Goal: Information Seeking & Learning: Learn about a topic

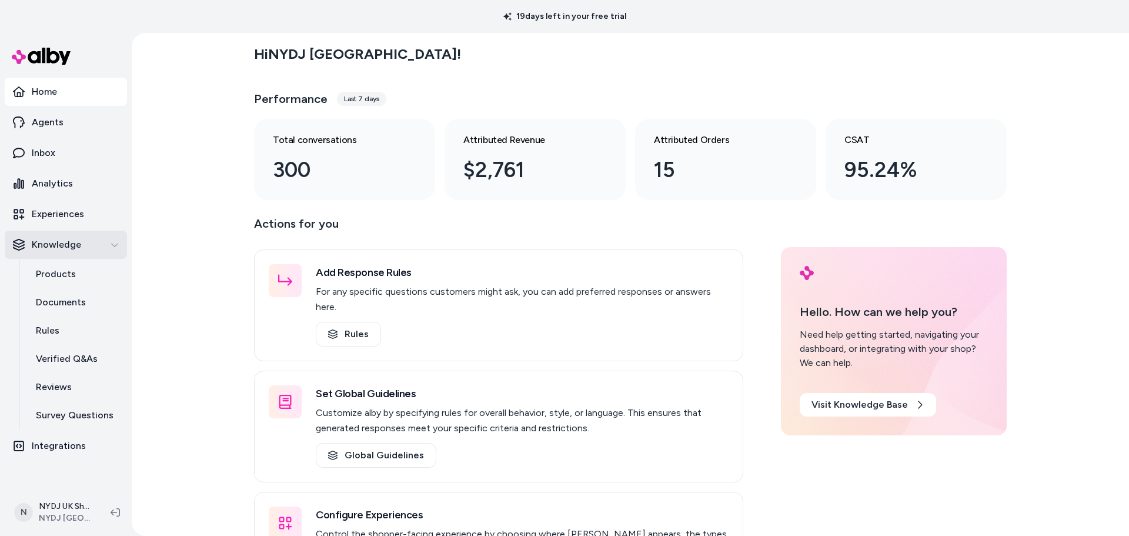
click at [112, 239] on div "Knowledge" at bounding box center [66, 245] width 106 height 14
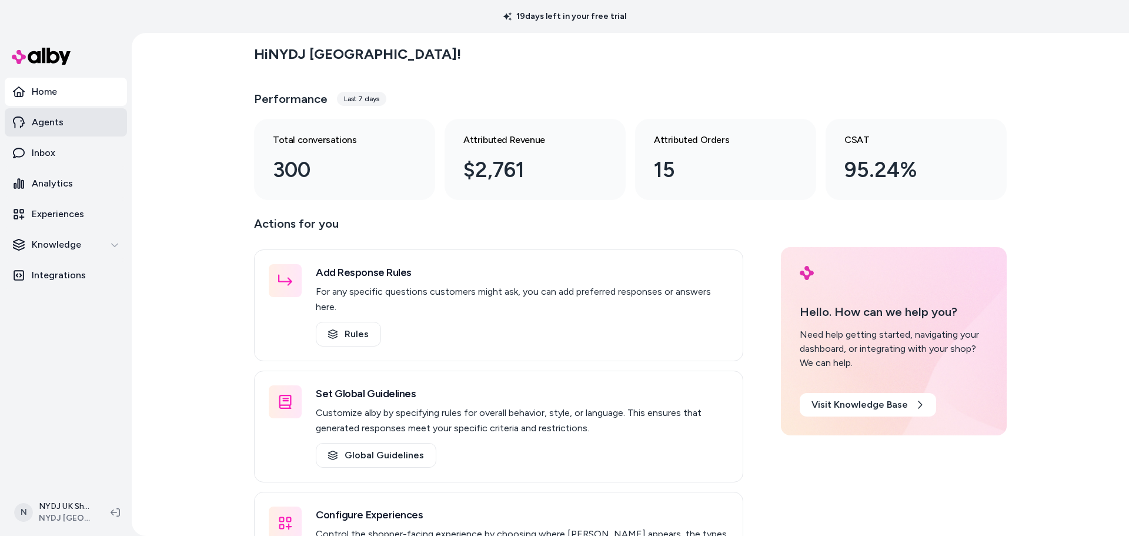
click at [54, 126] on p "Agents" at bounding box center [48, 122] width 32 height 14
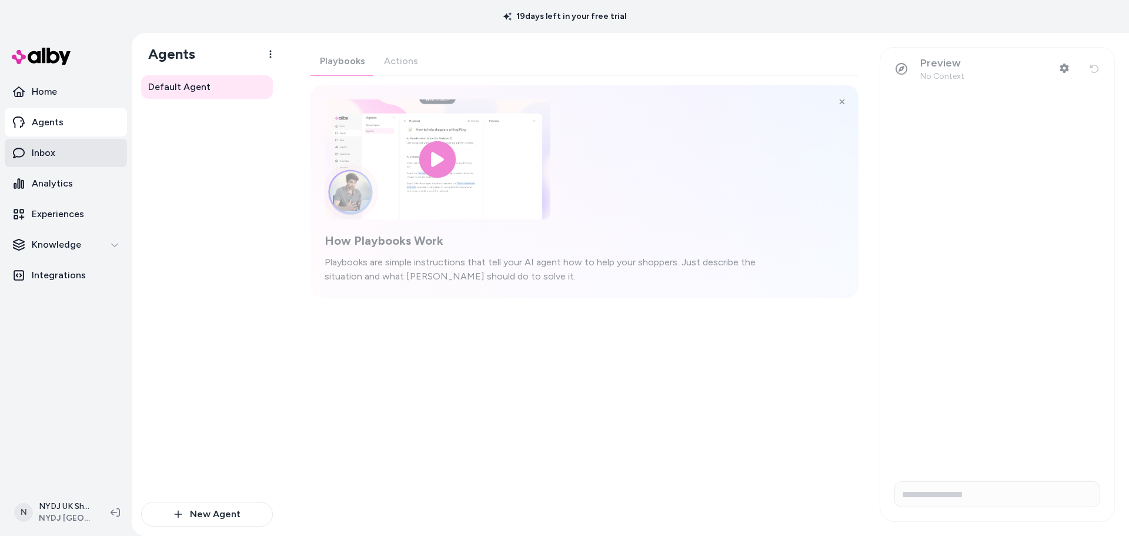
click at [76, 148] on link "Inbox" at bounding box center [66, 153] width 122 height 28
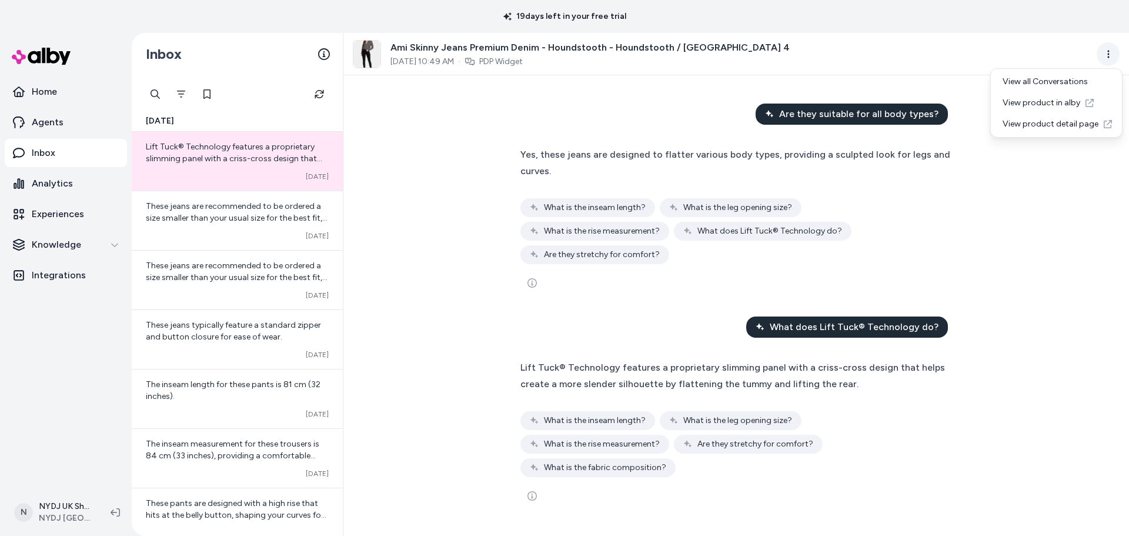
click at [1119, 57] on html "19 days left in your free trial Home Agents Inbox Analytics Experiences Knowled…" at bounding box center [564, 268] width 1129 height 536
click at [952, 187] on html "19 days left in your free trial Home Agents Inbox Analytics Experiences Knowled…" at bounding box center [564, 268] width 1129 height 536
click at [1103, 52] on html "19 days left in your free trial Home Agents Inbox Analytics Experiences Knowled…" at bounding box center [564, 268] width 1129 height 536
click at [476, 128] on html "19 days left in your free trial Home Agents Inbox Analytics Experiences Knowled…" at bounding box center [564, 268] width 1129 height 536
click at [537, 271] on button "See more" at bounding box center [532, 283] width 24 height 24
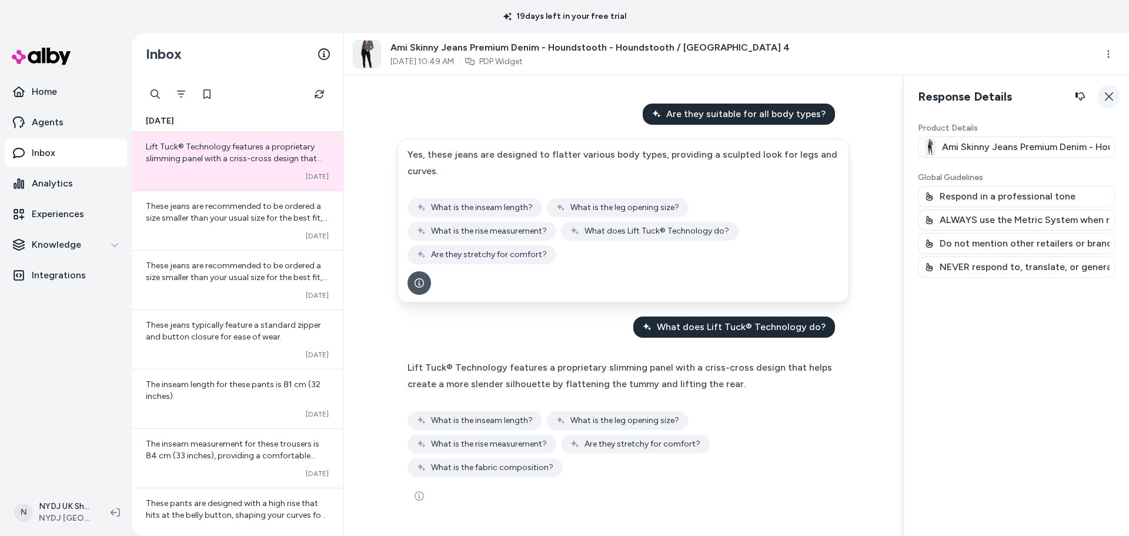
click at [1111, 96] on icon "button" at bounding box center [1108, 96] width 9 height 9
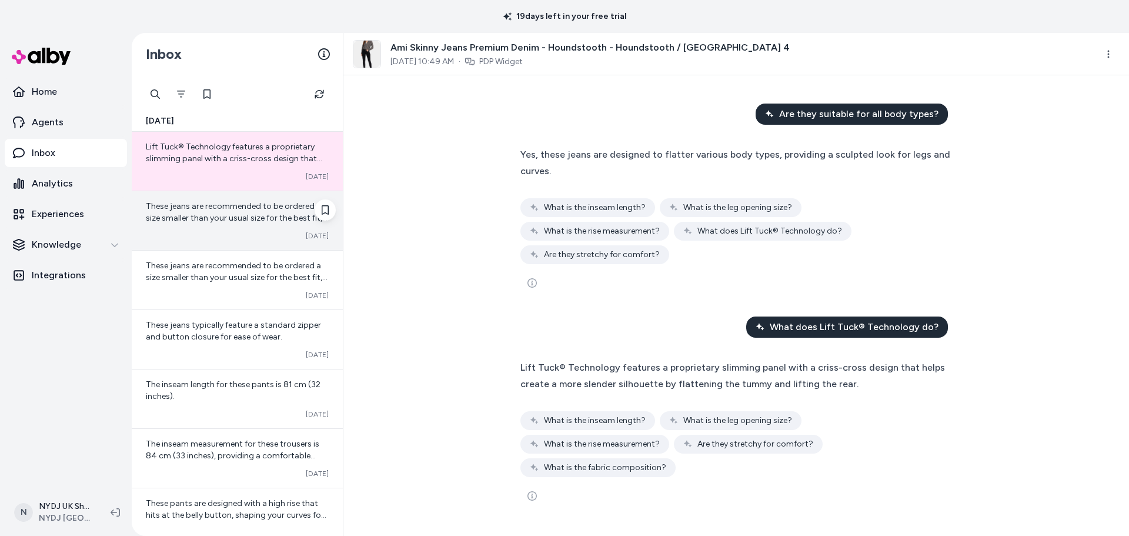
click at [182, 218] on span "These jeans are recommended to be ordered a size smaller than your usual size f…" at bounding box center [237, 218] width 182 height 34
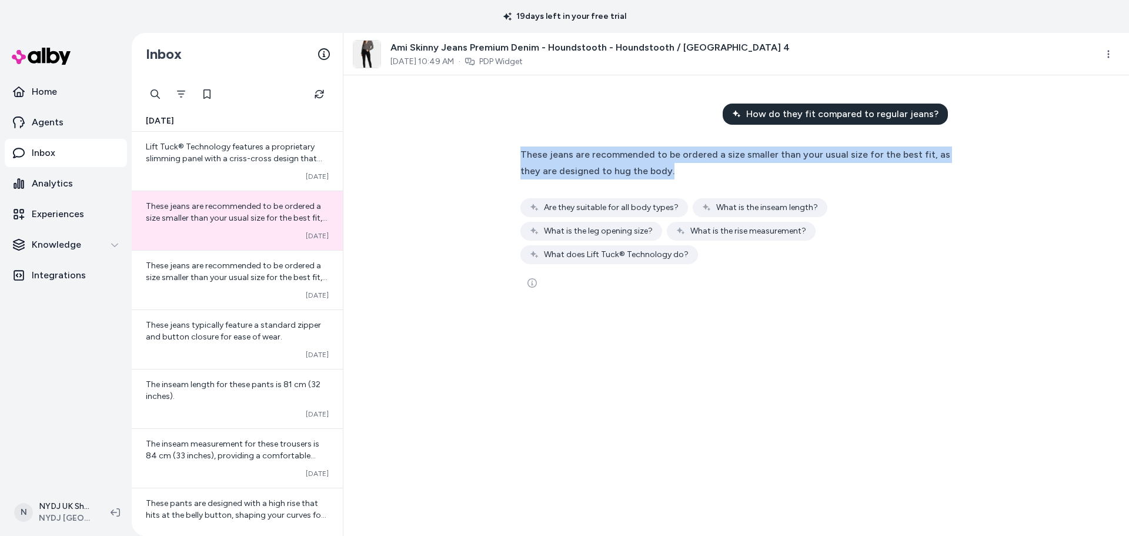
drag, startPoint x: 507, startPoint y: 154, endPoint x: 946, endPoint y: 166, distance: 439.5
click at [946, 166] on div "How do they fit compared to regular jeans? These jeans are recommended to be or…" at bounding box center [736, 305] width 786 height 460
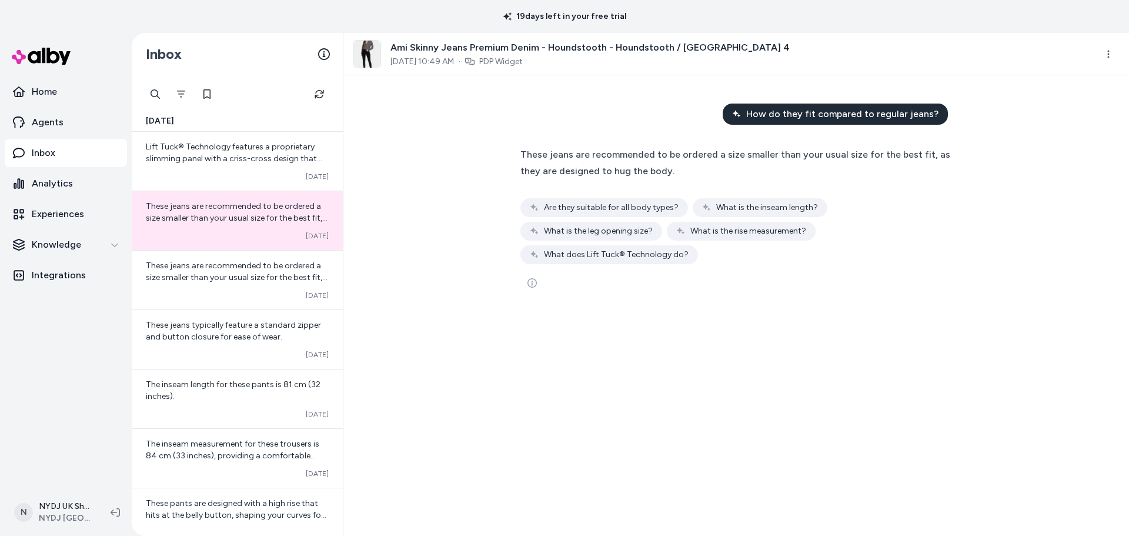
click at [469, 215] on div "How do they fit compared to regular jeans? These jeans are recommended to be or…" at bounding box center [736, 305] width 786 height 460
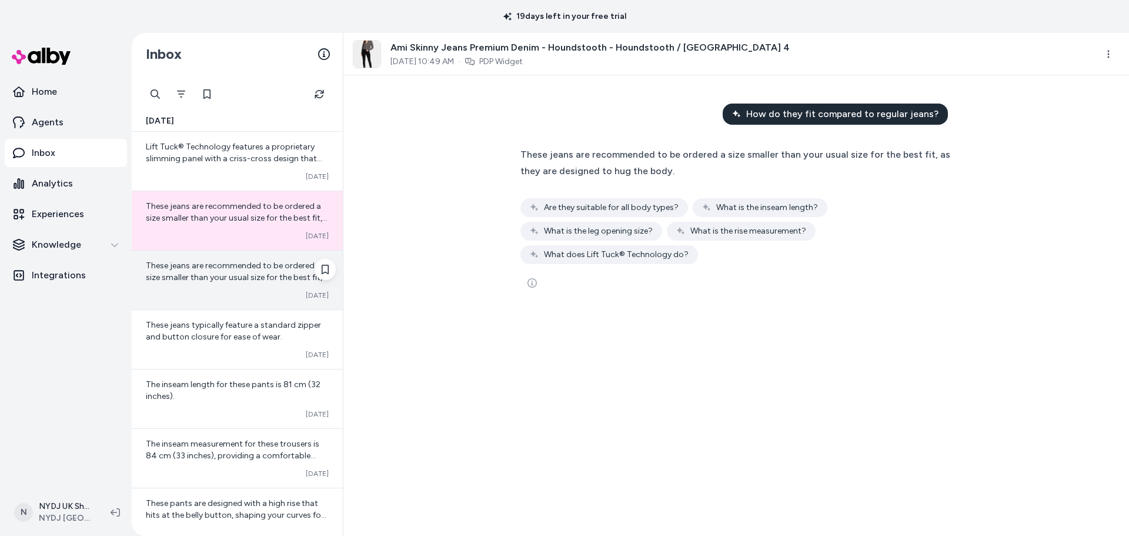
click at [228, 275] on span "These jeans are recommended to be ordered a size smaller than your usual size f…" at bounding box center [237, 278] width 182 height 34
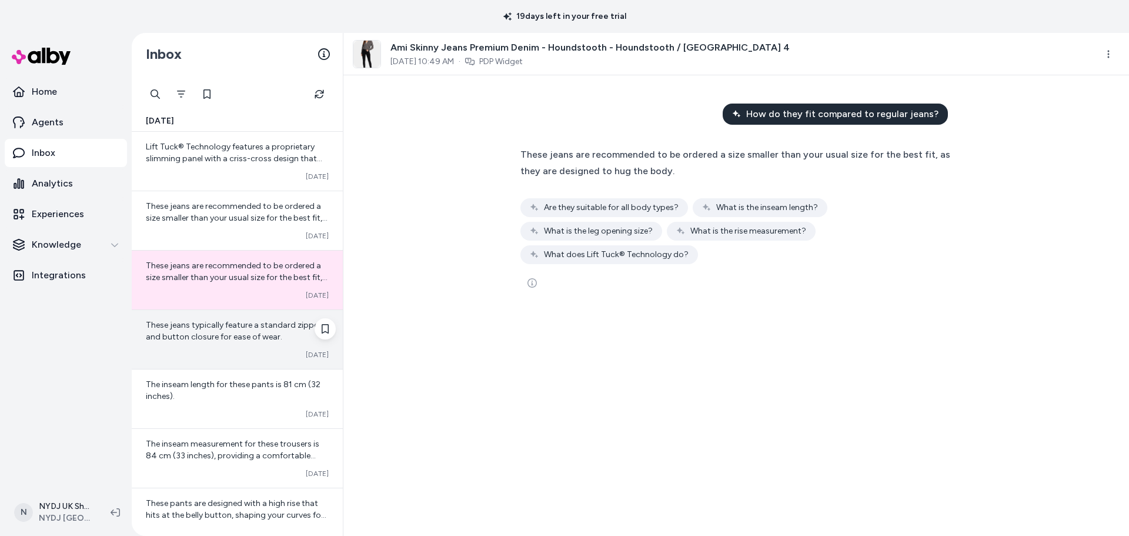
click at [219, 336] on span "These jeans typically feature a standard zipper and button closure for ease of …" at bounding box center [233, 331] width 175 height 22
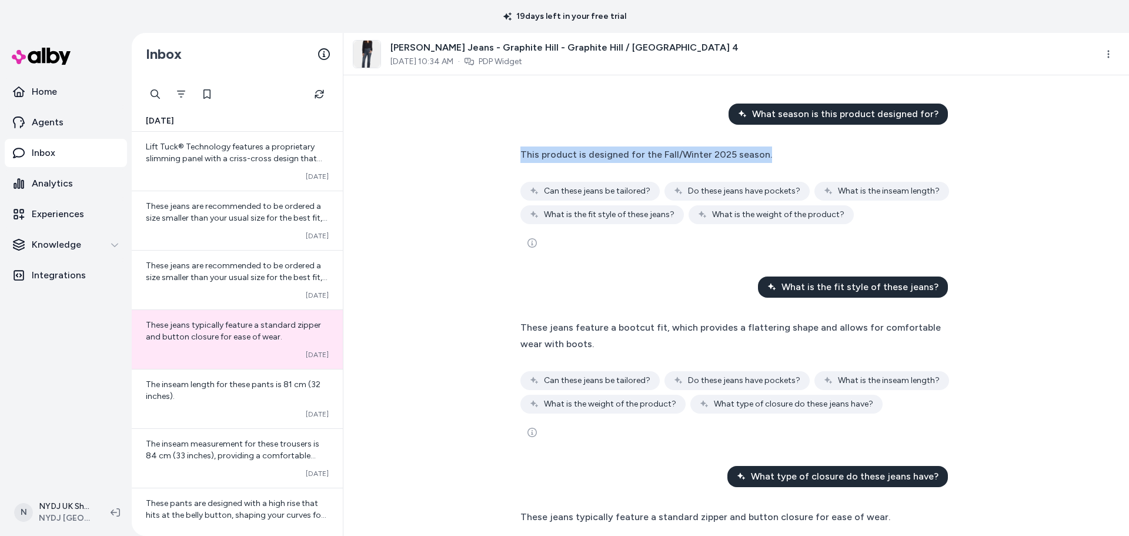
drag, startPoint x: 508, startPoint y: 161, endPoint x: 766, endPoint y: 159, distance: 258.8
click at [766, 159] on div "This product is designed for the Fall/Winter 2025 season. Converted Can these j…" at bounding box center [736, 200] width 452 height 123
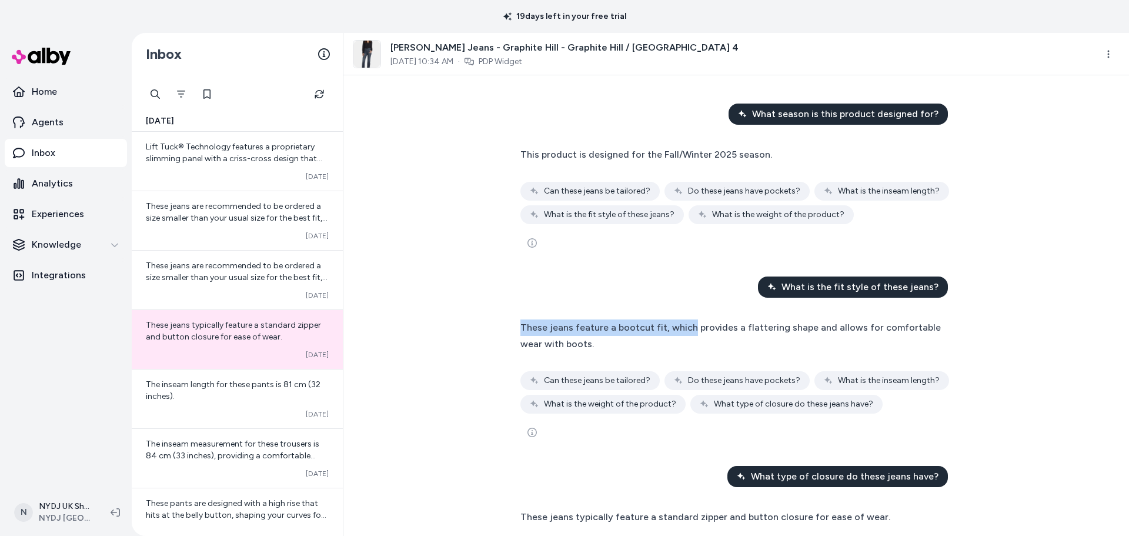
drag, startPoint x: 503, startPoint y: 333, endPoint x: 685, endPoint y: 330, distance: 181.7
click at [685, 330] on div "What season is this product designed for? This product is designed for the Fall…" at bounding box center [736, 305] width 786 height 460
click at [685, 330] on span "These jeans feature a bootcut fit, which provides a flattering shape and allows…" at bounding box center [730, 336] width 420 height 28
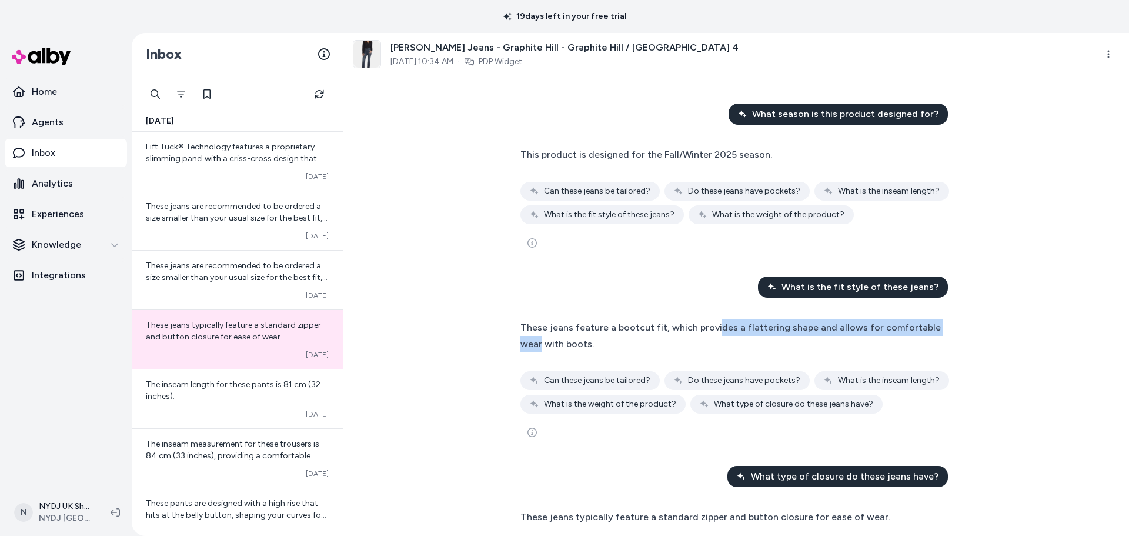
drag, startPoint x: 822, startPoint y: 331, endPoint x: 969, endPoint y: 326, distance: 146.5
click at [969, 326] on div "What season is this product designed for? This product is designed for the Fall…" at bounding box center [736, 305] width 786 height 460
click at [730, 350] on div "These jeans feature a bootcut fit, which provides a flattering shape and allows…" at bounding box center [736, 335] width 432 height 33
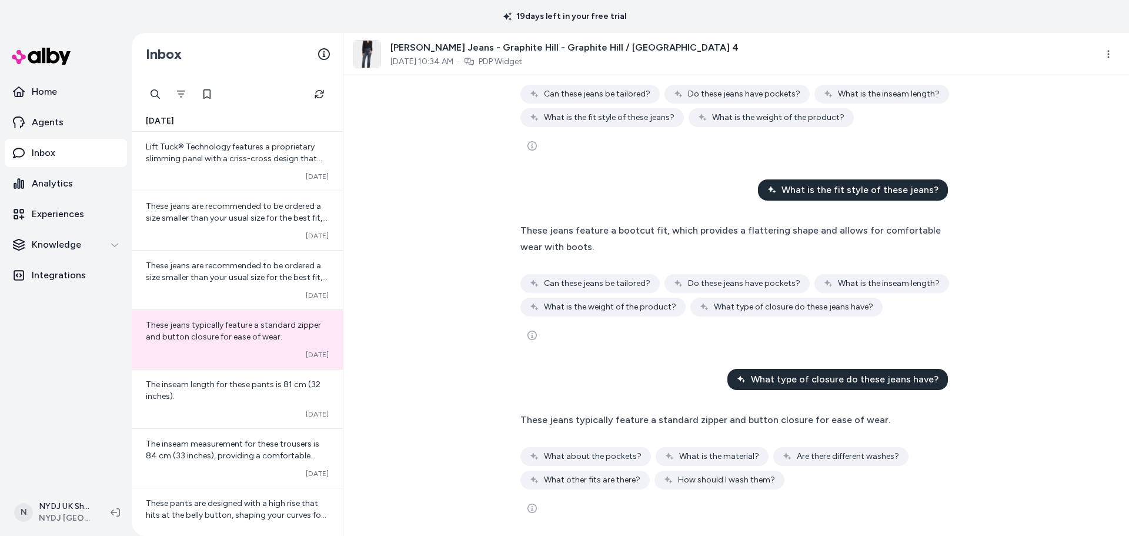
scroll to position [103, 0]
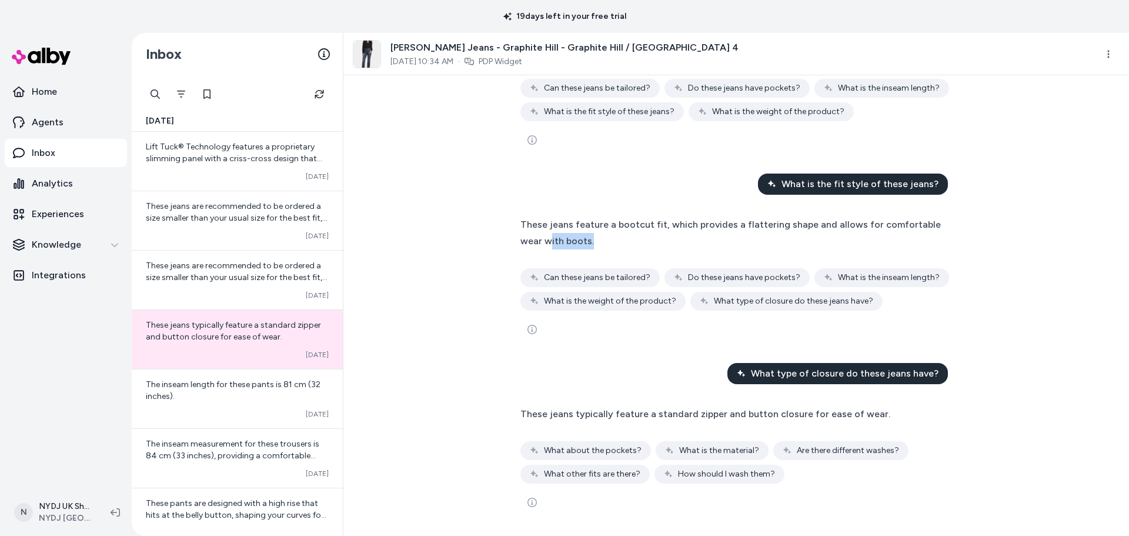
drag, startPoint x: 603, startPoint y: 249, endPoint x: 525, endPoint y: 243, distance: 77.8
click at [525, 243] on div "These jeans feature a bootcut fit, which provides a flattering shape and allows…" at bounding box center [736, 263] width 432 height 94
click at [525, 243] on span "These jeans feature a bootcut fit, which provides a flattering shape and allows…" at bounding box center [730, 233] width 420 height 28
click at [545, 242] on span "These jeans feature a bootcut fit, which provides a flattering shape and allows…" at bounding box center [730, 233] width 420 height 28
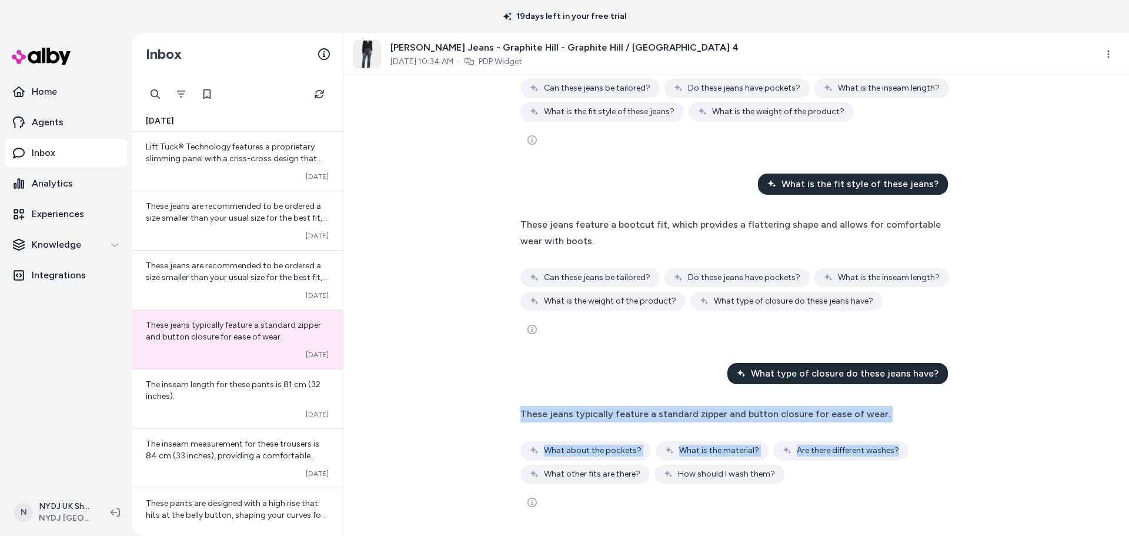
drag, startPoint x: 495, startPoint y: 420, endPoint x: 902, endPoint y: 416, distance: 407.0
click at [902, 416] on div "What season is this product designed for? This product is designed for the Fall…" at bounding box center [736, 305] width 786 height 460
click at [902, 416] on div "These jeans typically feature a standard zipper and button closure for ease of …" at bounding box center [736, 445] width 432 height 78
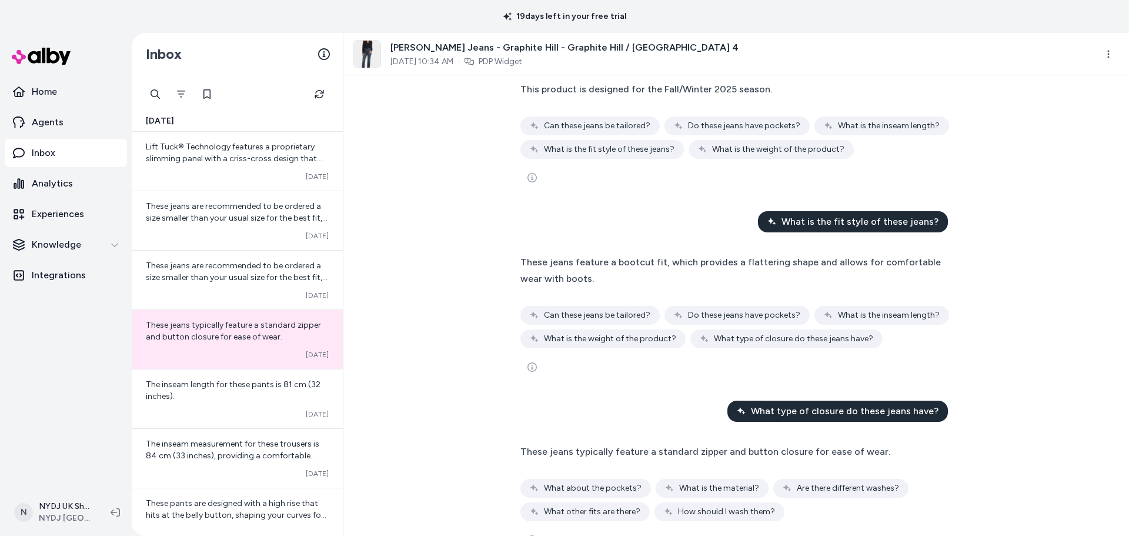
scroll to position [0, 0]
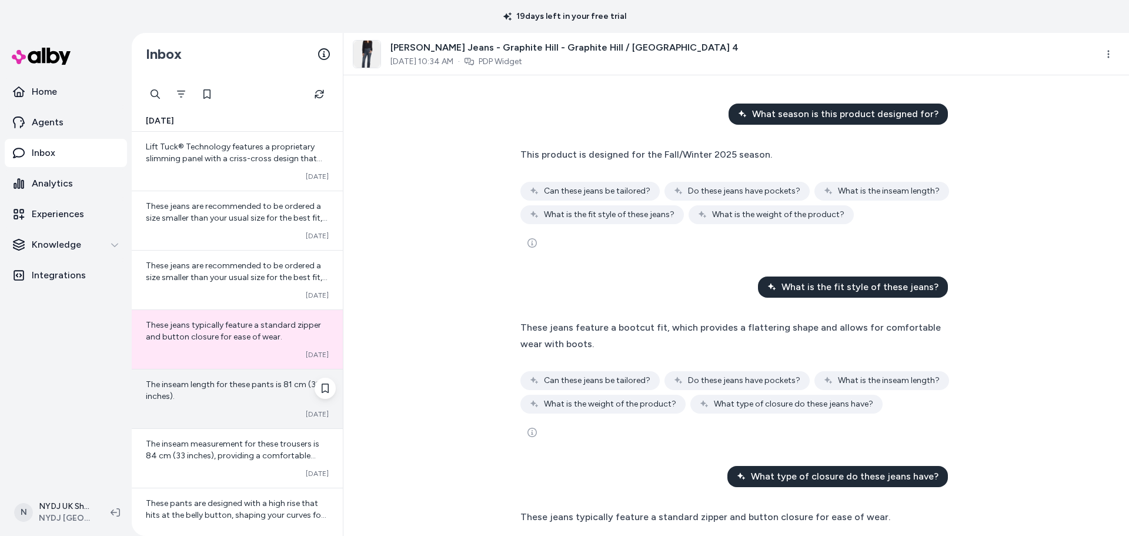
click at [230, 389] on div "The inseam length for these pants is 81 cm (32 inches)." at bounding box center [237, 391] width 183 height 24
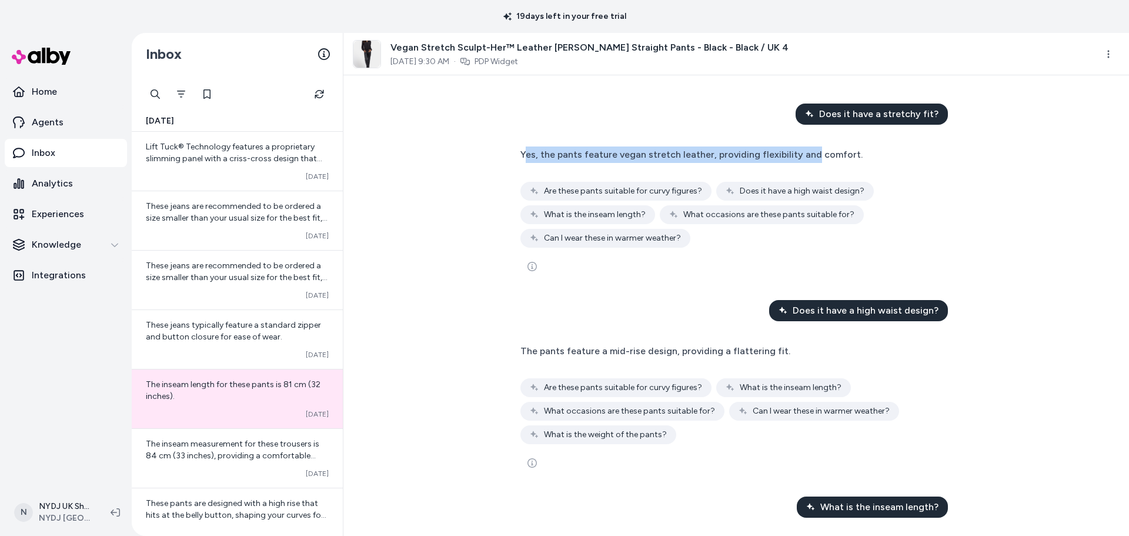
drag, startPoint x: 521, startPoint y: 160, endPoint x: 806, endPoint y: 159, distance: 285.2
click at [806, 159] on div "Yes, the pants feature vegan stretch leather, providing flexibility and comfort." at bounding box center [691, 154] width 342 height 16
click at [604, 155] on span "Yes, the pants feature vegan stretch leather, providing flexibility and comfort." at bounding box center [691, 154] width 342 height 11
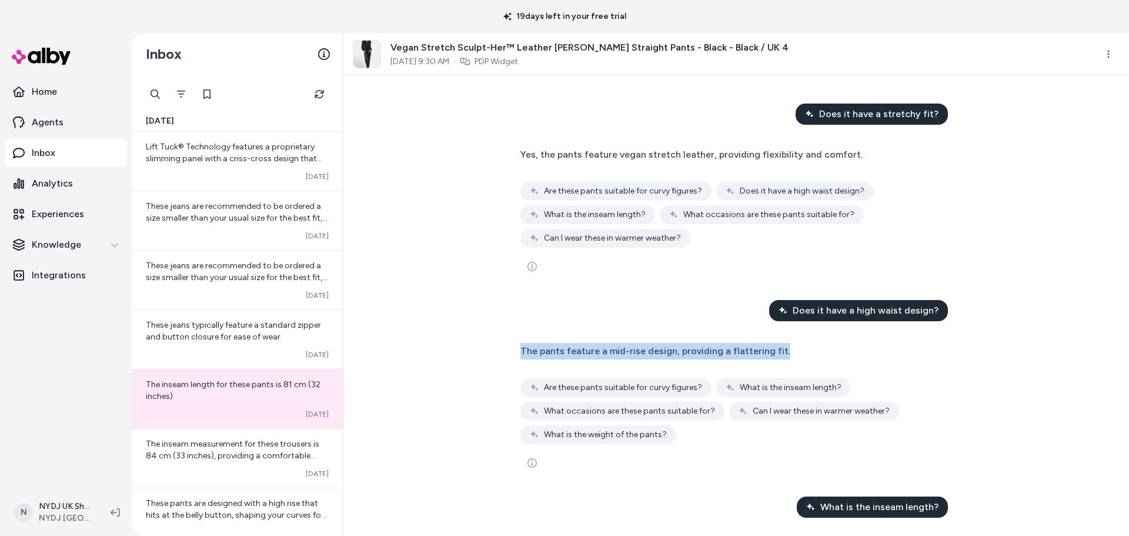
drag, startPoint x: 503, startPoint y: 352, endPoint x: 777, endPoint y: 349, distance: 274.1
click at [777, 349] on div "Does it have a stretchy fit? Yes, the pants feature vegan stretch leather, prov…" at bounding box center [736, 305] width 786 height 460
click at [777, 349] on div "The pants feature a mid-rise design, providing a flattering fit. Converted Are …" at bounding box center [736, 393] width 432 height 101
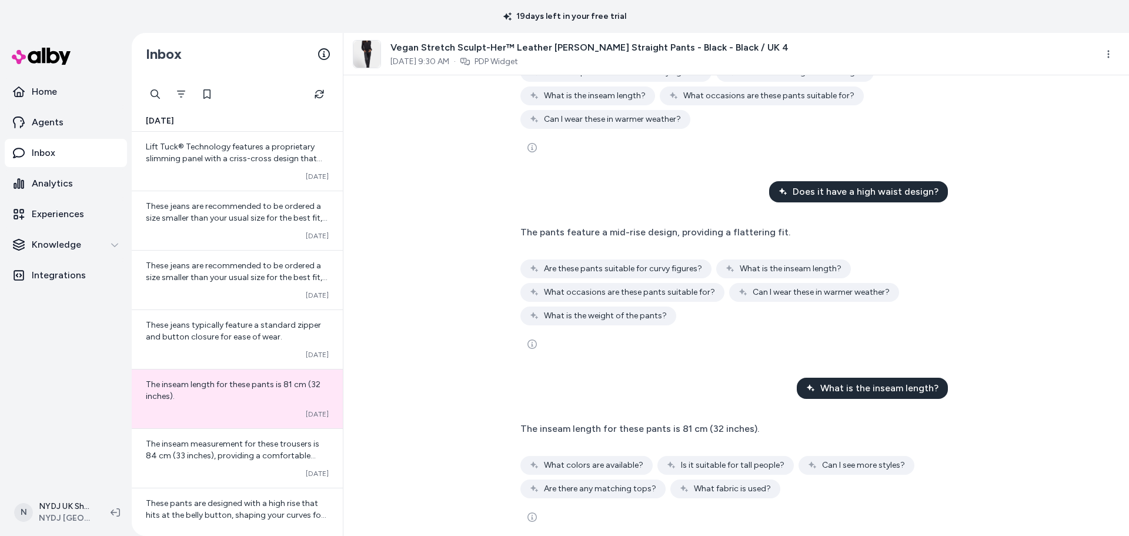
scroll to position [133, 0]
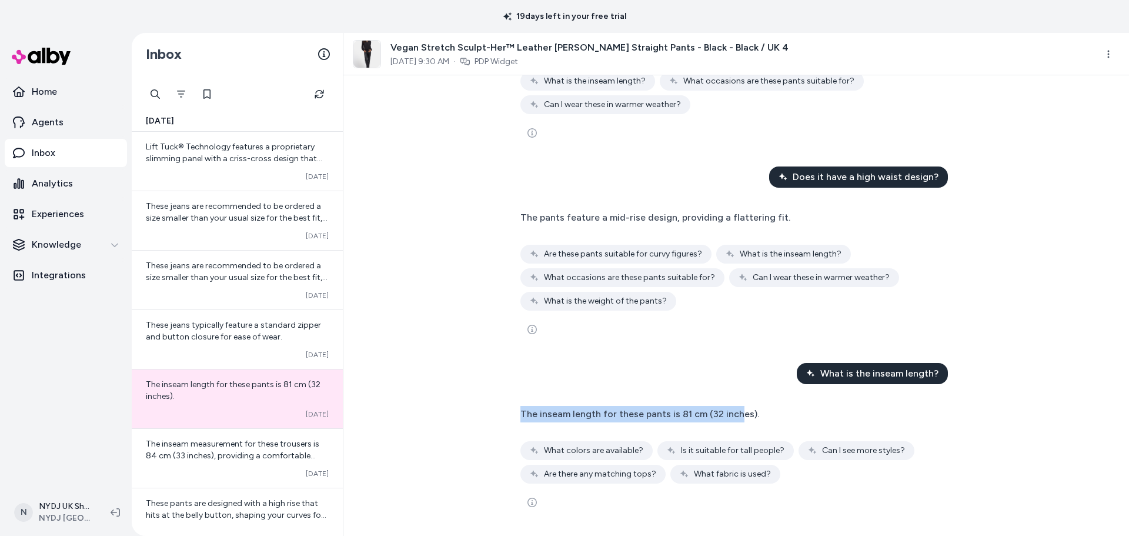
drag, startPoint x: 515, startPoint y: 410, endPoint x: 734, endPoint y: 408, distance: 219.4
click at [734, 408] on div "The inseam length for these pants is 81 cm (32 inches). Converted What colors a…" at bounding box center [736, 459] width 452 height 123
click at [735, 408] on div "The inseam length for these pants is 81 cm (32 inches)." at bounding box center [639, 414] width 239 height 16
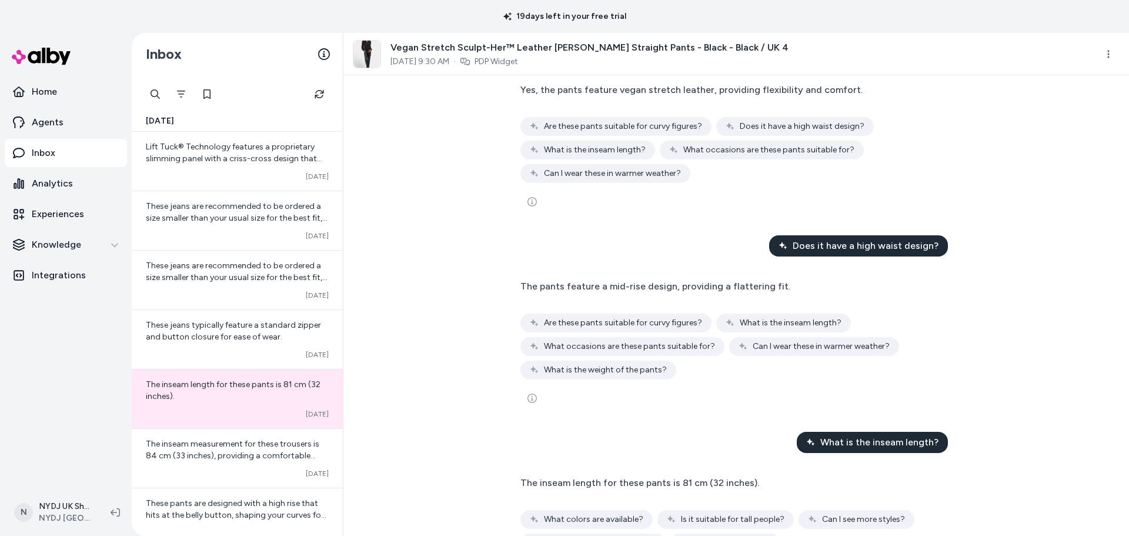
scroll to position [0, 0]
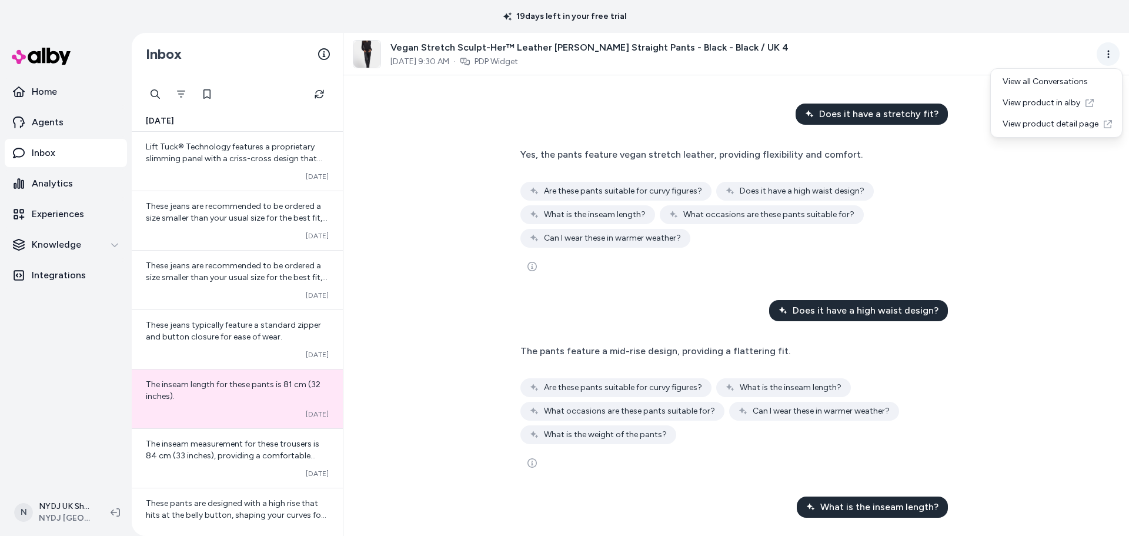
click at [1106, 53] on html "19 days left in your free trial Home Agents Inbox Analytics Experiences Knowled…" at bounding box center [564, 268] width 1129 height 536
click at [1029, 123] on link "View product detail page" at bounding box center [1056, 124] width 126 height 21
